Goal: Transaction & Acquisition: Subscribe to service/newsletter

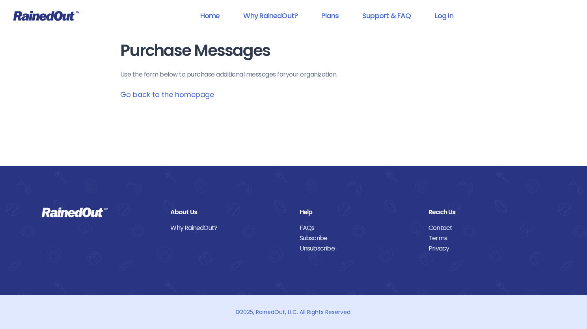
click at [153, 95] on link "Go back to the homepage" at bounding box center [167, 94] width 94 height 10
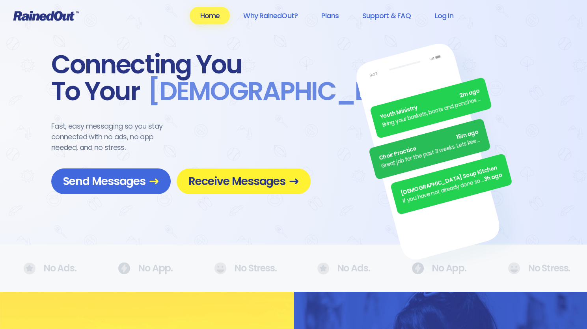
click at [269, 186] on span "Receive Messages" at bounding box center [243, 181] width 110 height 14
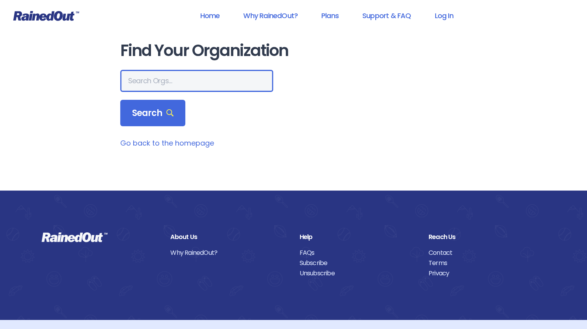
click at [182, 81] on input "text" at bounding box center [196, 81] width 153 height 22
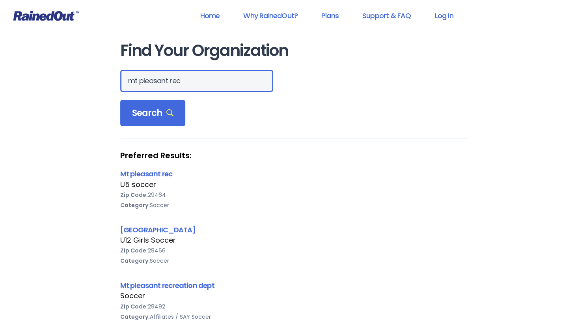
drag, startPoint x: 191, startPoint y: 79, endPoint x: 0, endPoint y: 63, distance: 191.5
type input "mount pleasant rec department"
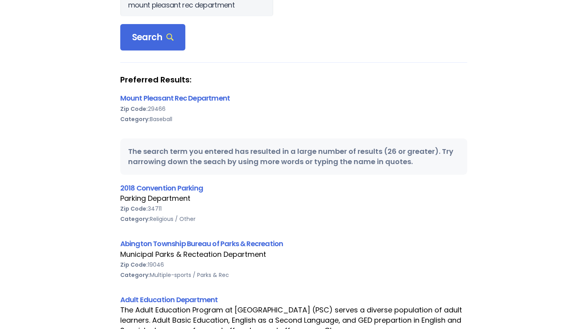
scroll to position [0, 0]
click at [374, 186] on div "2018 Convention Parking" at bounding box center [293, 187] width 347 height 11
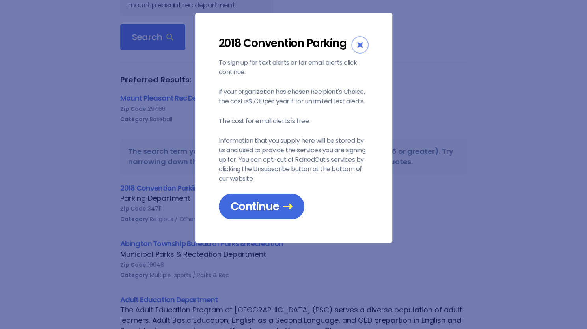
click at [362, 47] on div "Close" at bounding box center [359, 44] width 17 height 17
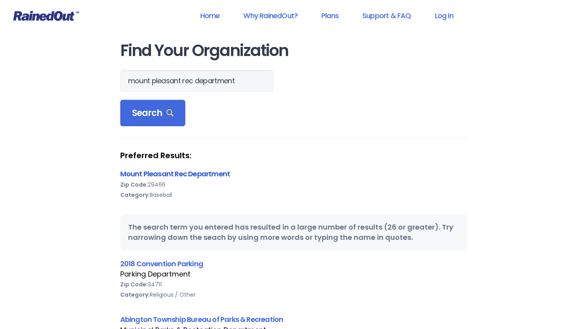
click at [157, 174] on link "Mount Pleasant Rec Department" at bounding box center [175, 174] width 110 height 10
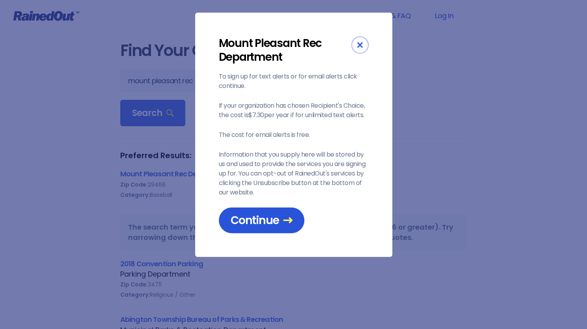
click at [257, 213] on span "Continue" at bounding box center [262, 220] width 62 height 14
